Goal: Transaction & Acquisition: Download file/media

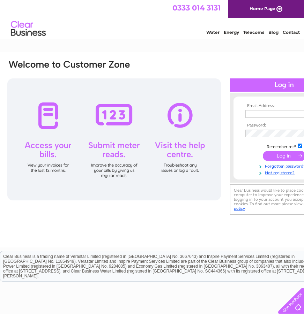
type input "mosshillcu1@aol.com"
click at [293, 154] on input "submit" at bounding box center [284, 156] width 43 height 10
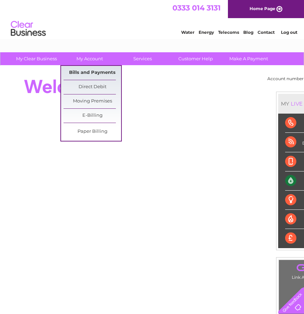
click at [95, 71] on link "Bills and Payments" at bounding box center [93, 73] width 58 height 14
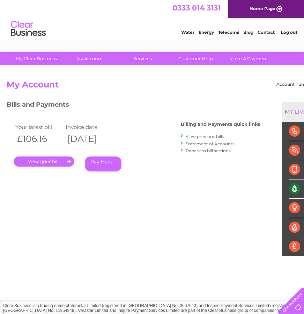
click at [44, 163] on link "." at bounding box center [44, 162] width 61 height 10
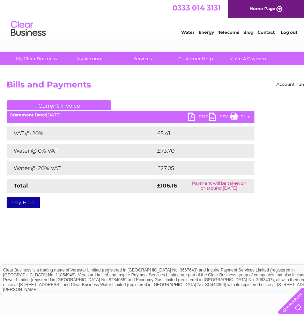
click at [195, 116] on link "PDF" at bounding box center [198, 118] width 21 height 10
